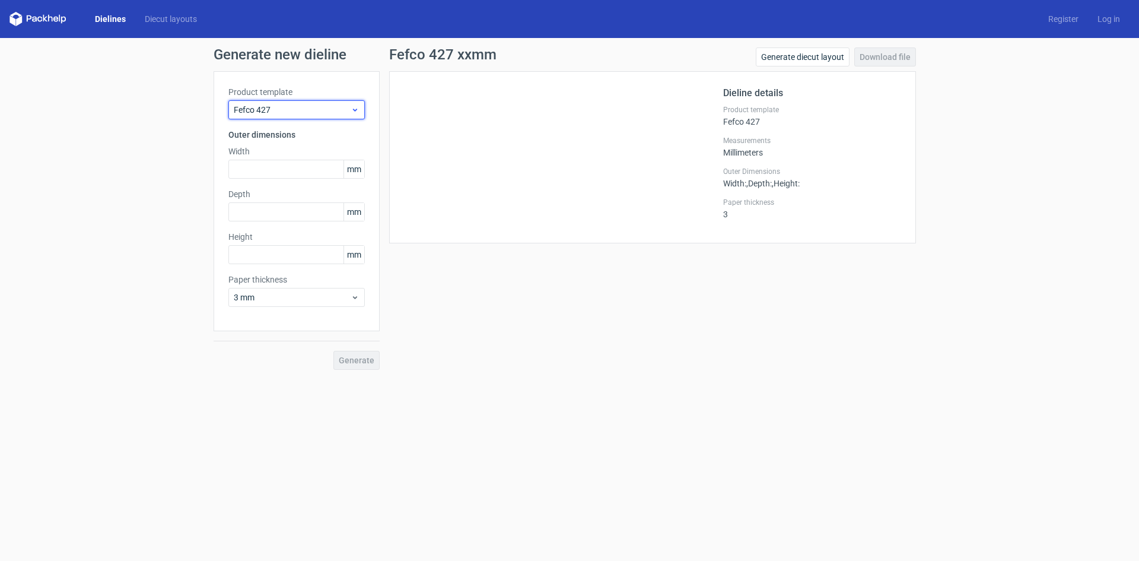
click at [296, 119] on div "Fefco 427" at bounding box center [296, 109] width 136 height 19
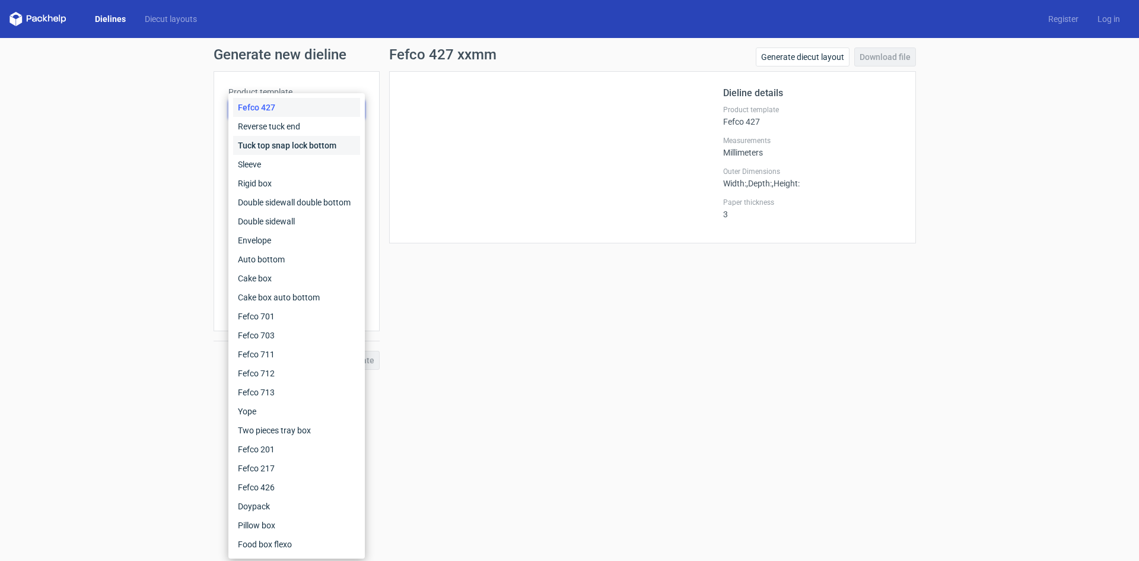
click at [291, 140] on div "Tuck top snap lock bottom" at bounding box center [296, 145] width 127 height 19
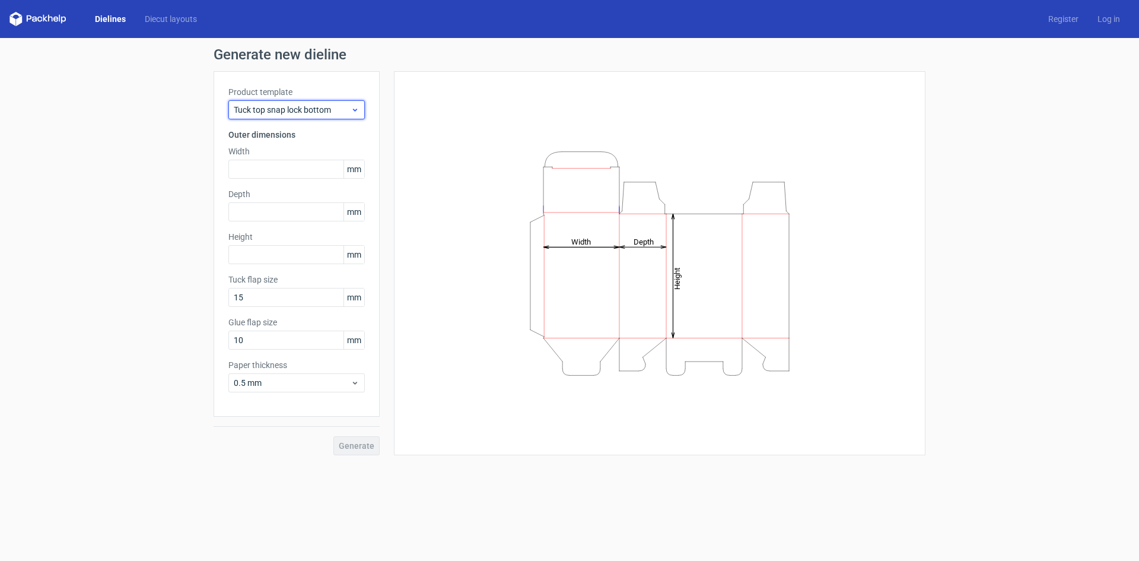
click at [306, 113] on span "Tuck top snap lock bottom" at bounding box center [292, 110] width 117 height 12
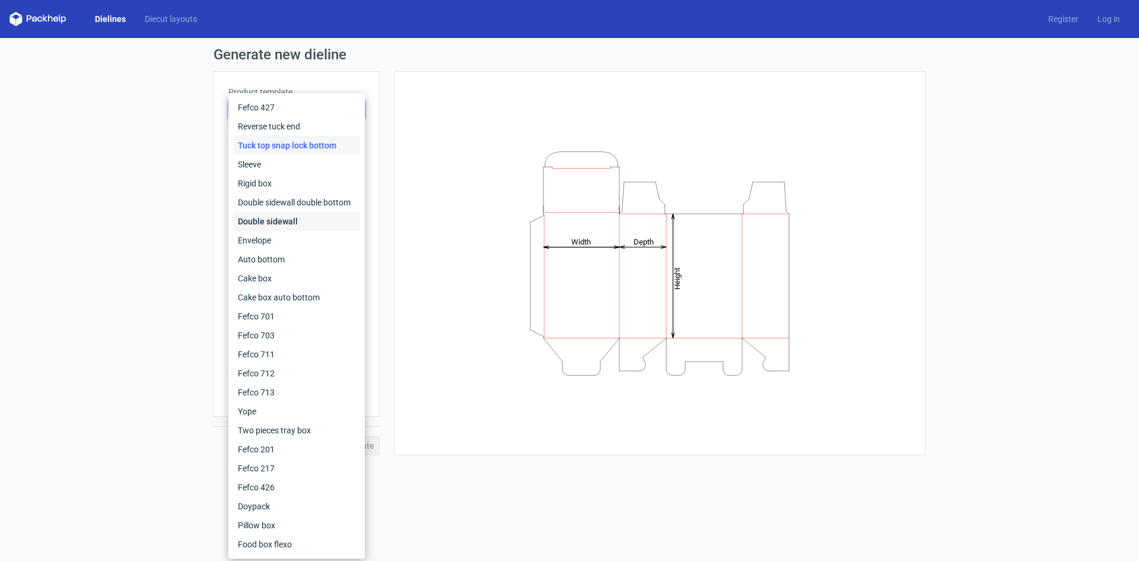
click at [303, 228] on div "Double sidewall" at bounding box center [296, 221] width 127 height 19
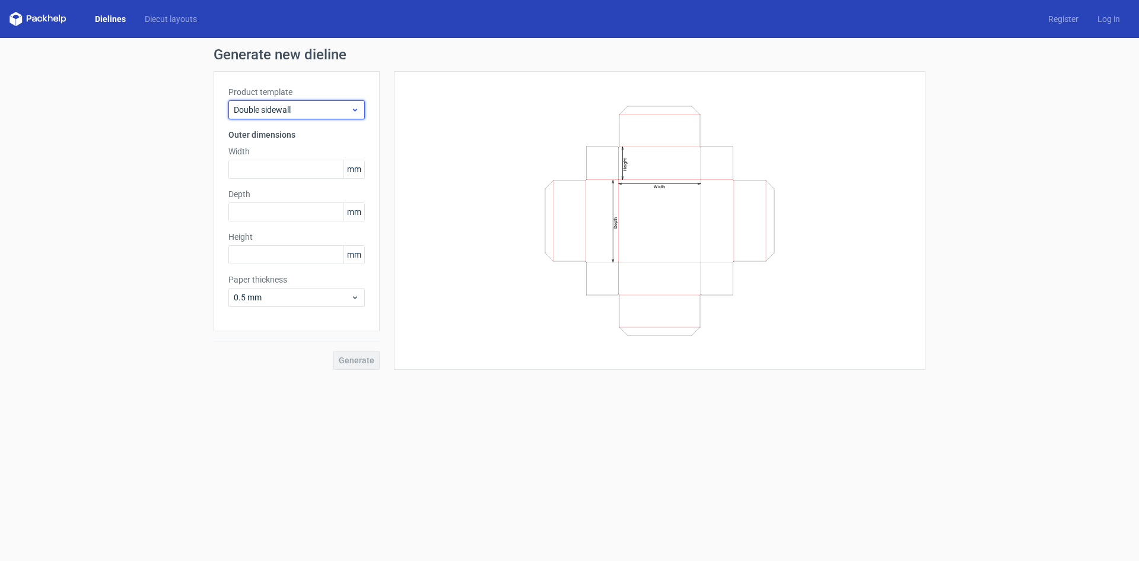
click at [320, 110] on span "Double sidewall" at bounding box center [292, 110] width 117 height 12
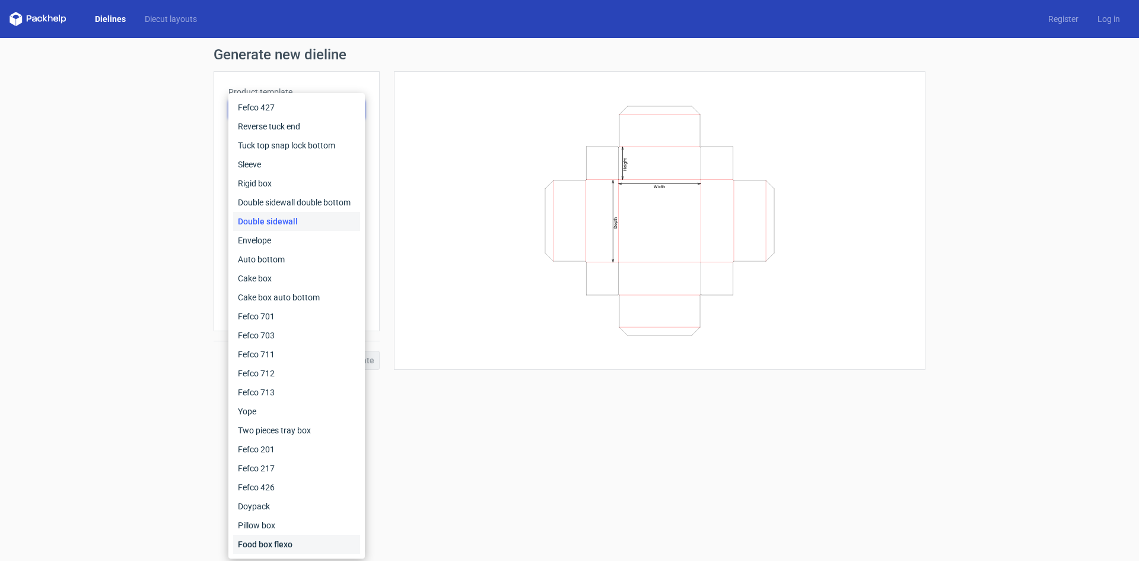
click at [285, 545] on div "Food box flexo" at bounding box center [296, 544] width 127 height 19
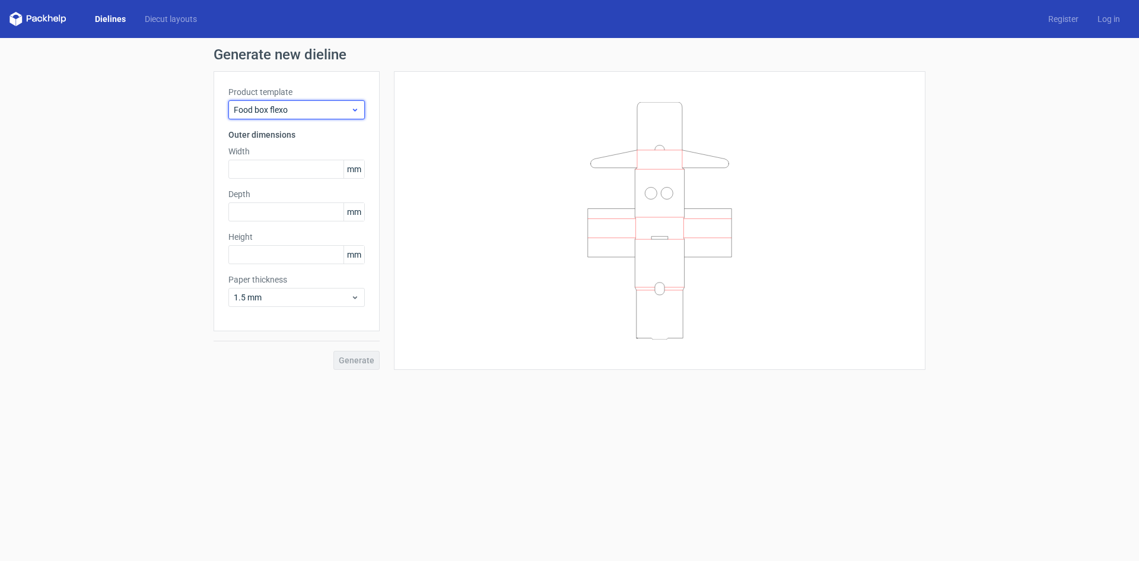
click at [283, 103] on div "Food box flexo" at bounding box center [296, 109] width 136 height 19
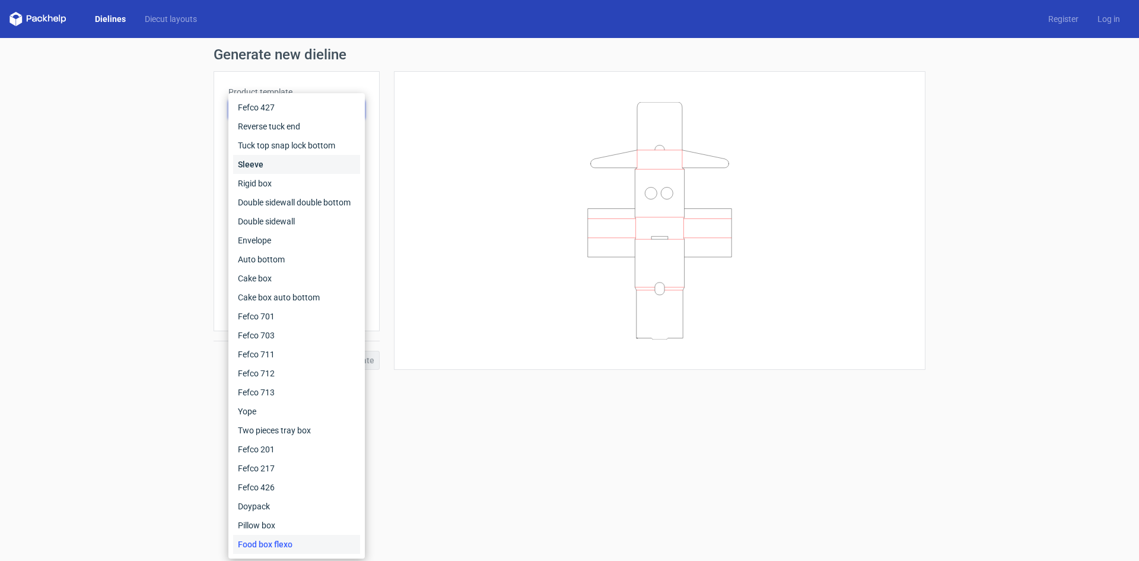
click at [261, 165] on div "Sleeve" at bounding box center [296, 164] width 127 height 19
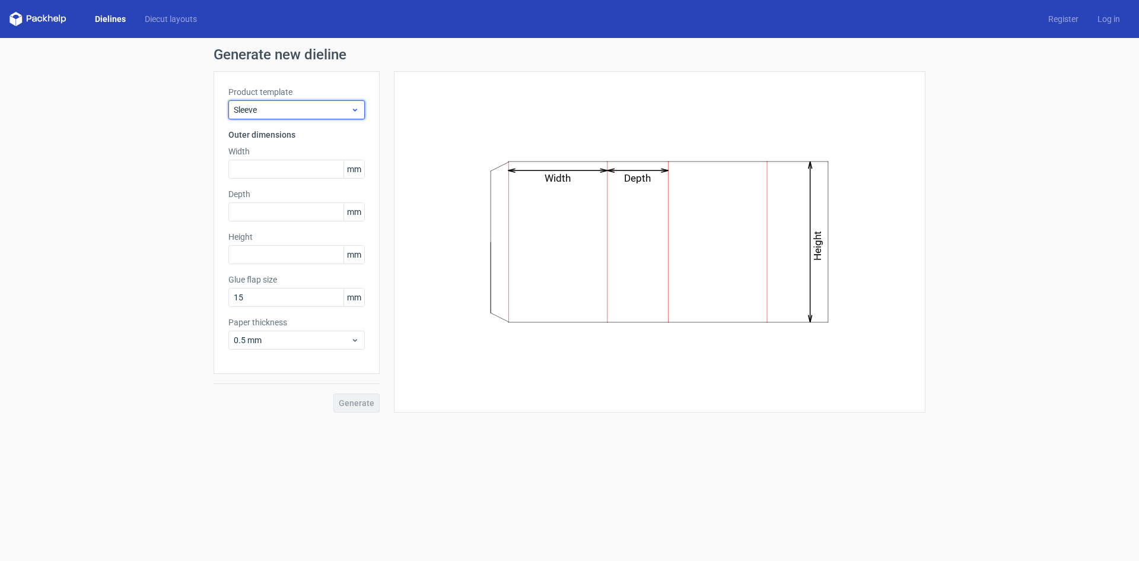
click at [270, 119] on div "Sleeve" at bounding box center [296, 109] width 136 height 19
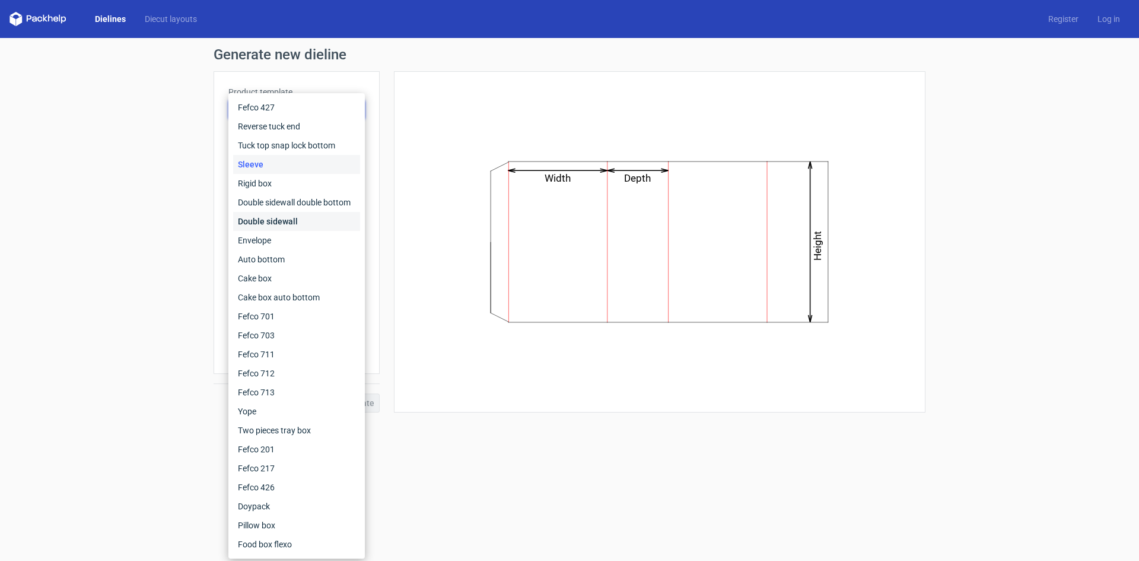
click at [259, 224] on div "Double sidewall" at bounding box center [296, 221] width 127 height 19
